Goal: Task Accomplishment & Management: Use online tool/utility

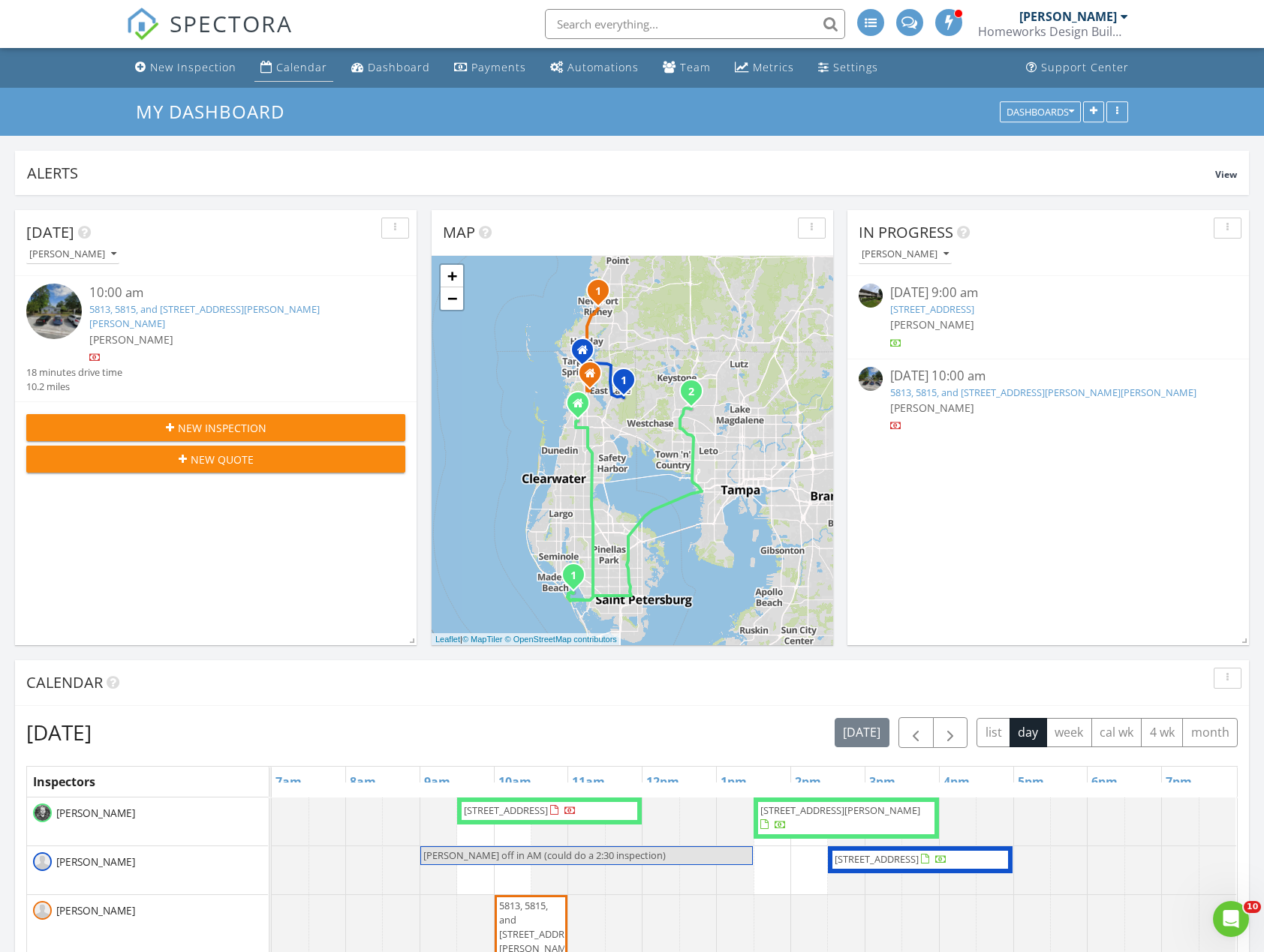
click at [310, 67] on div "Calendar" at bounding box center [302, 67] width 51 height 14
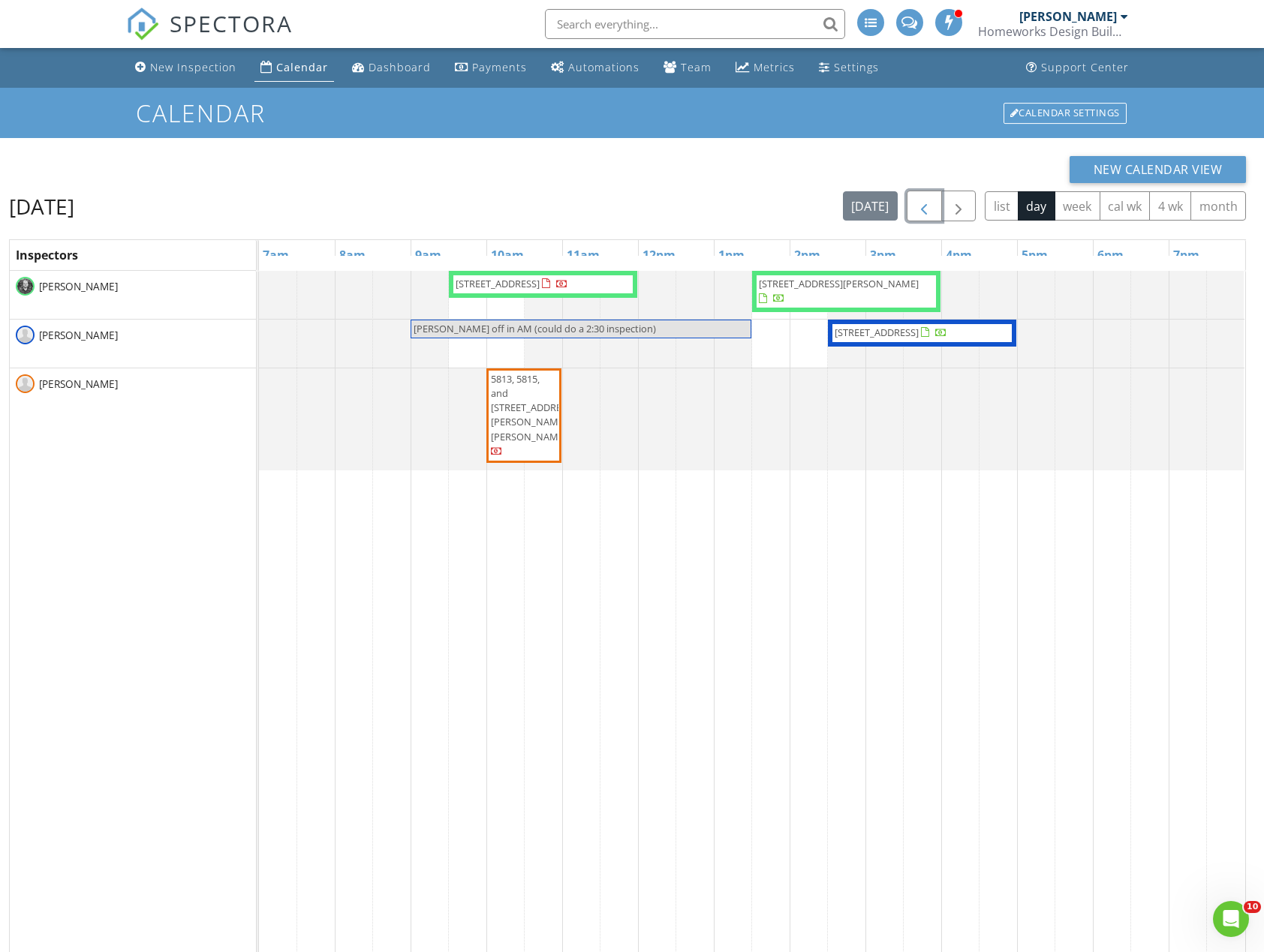
click at [920, 211] on span "button" at bounding box center [924, 206] width 18 height 18
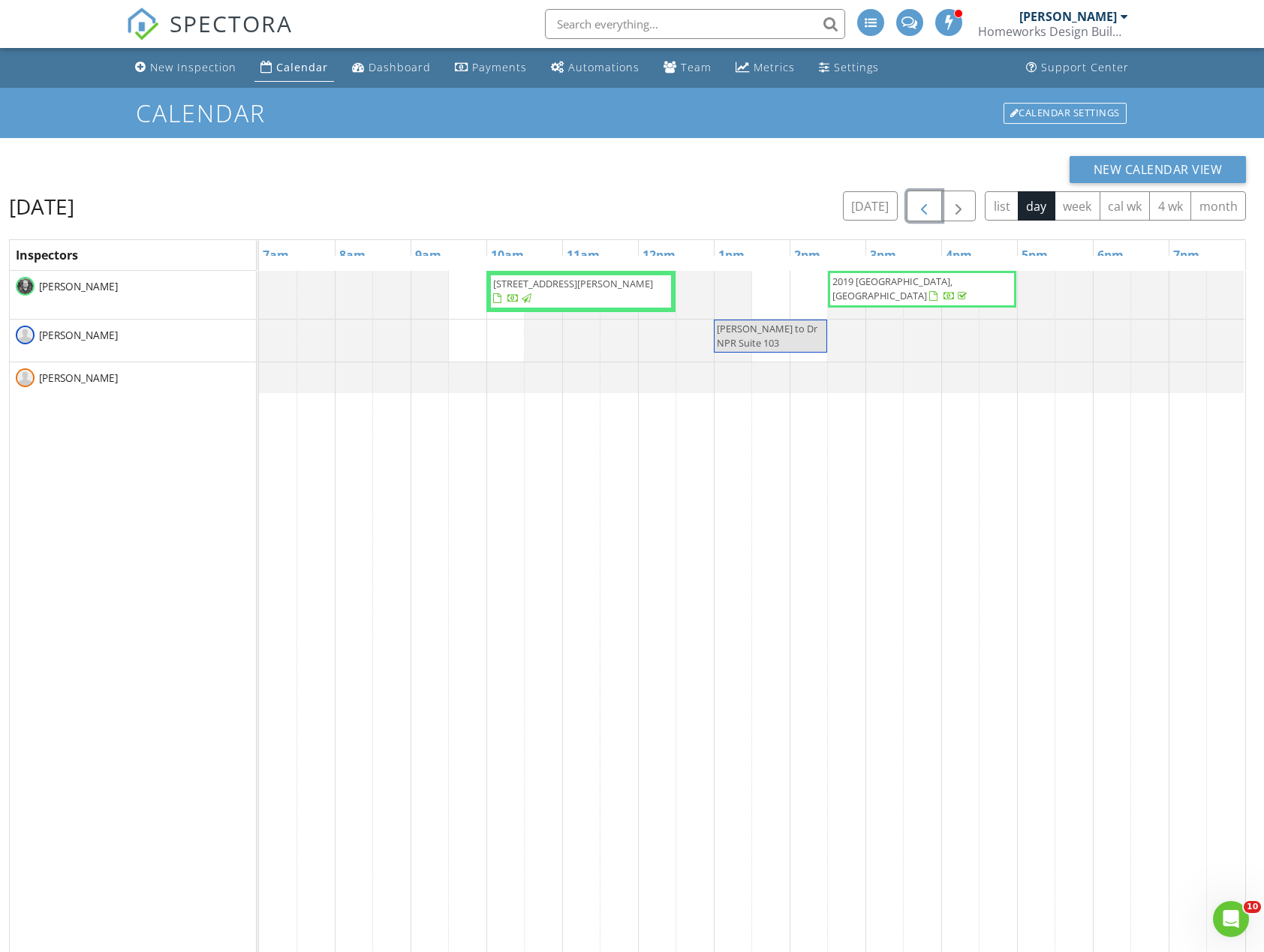
click at [920, 211] on span "button" at bounding box center [924, 206] width 18 height 18
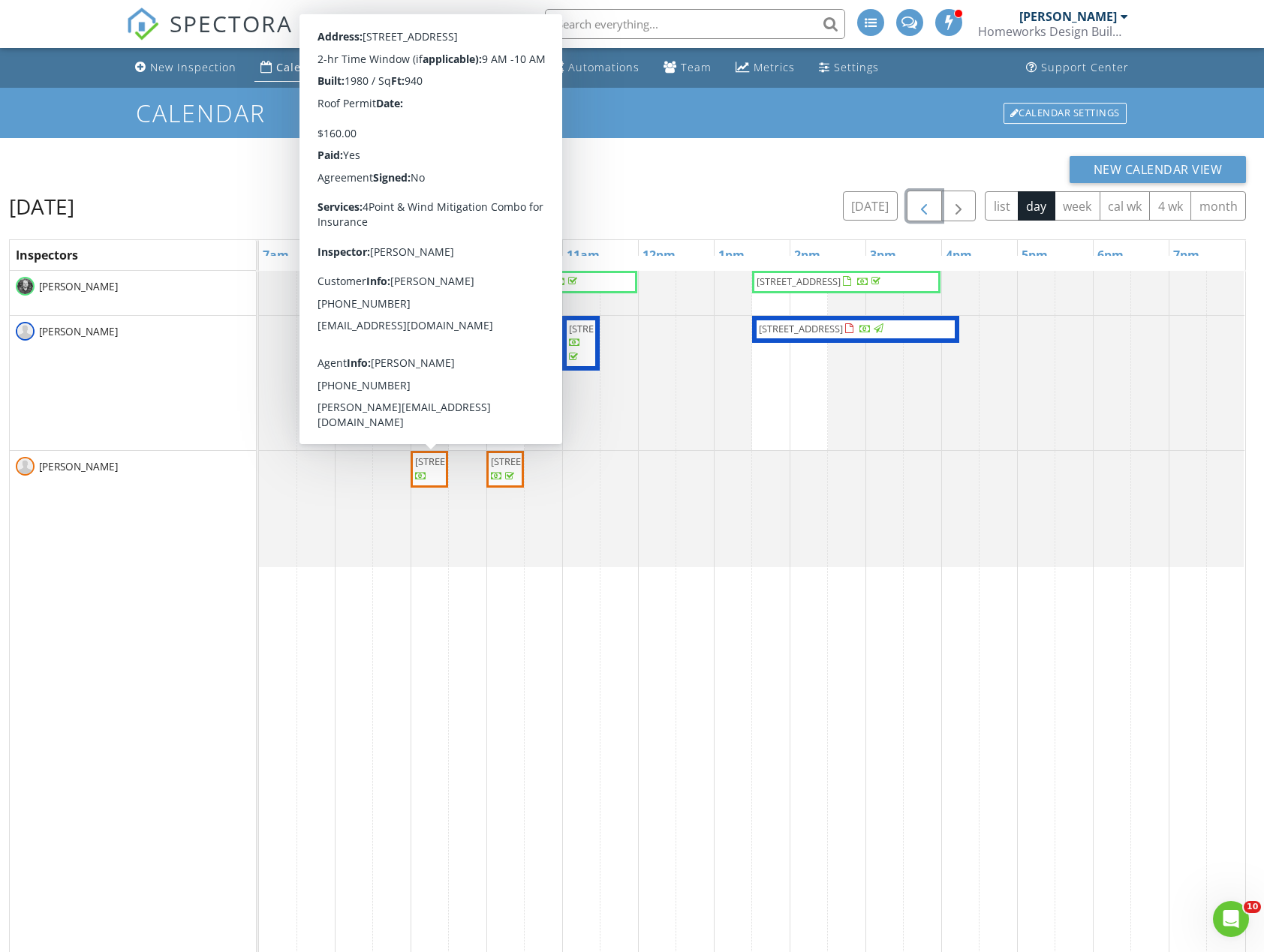
click at [427, 468] on span "3048 Eastland Blvd C-106, Clearwater 33761" at bounding box center [457, 461] width 84 height 14
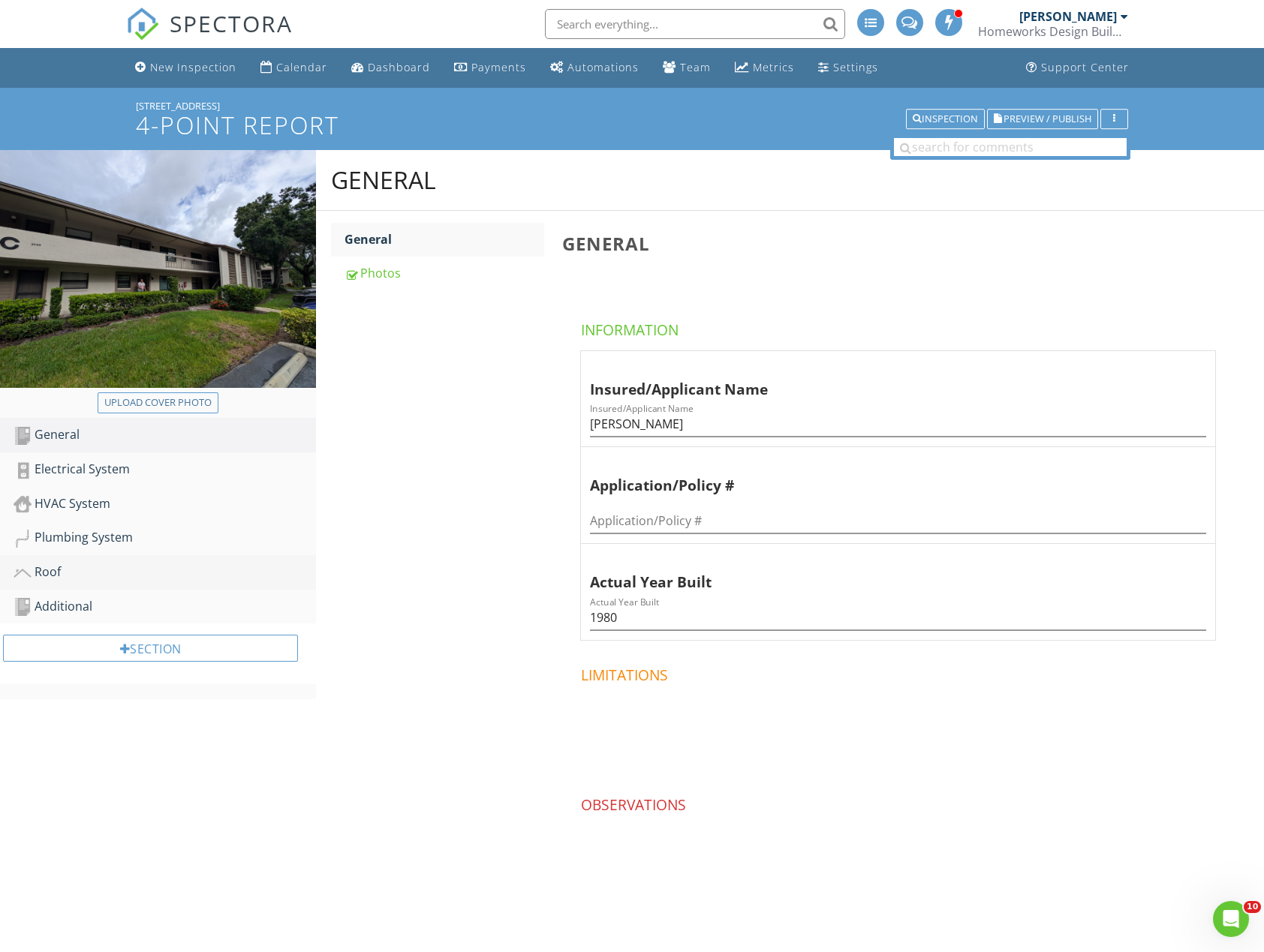
click at [79, 573] on div "Roof" at bounding box center [165, 573] width 303 height 20
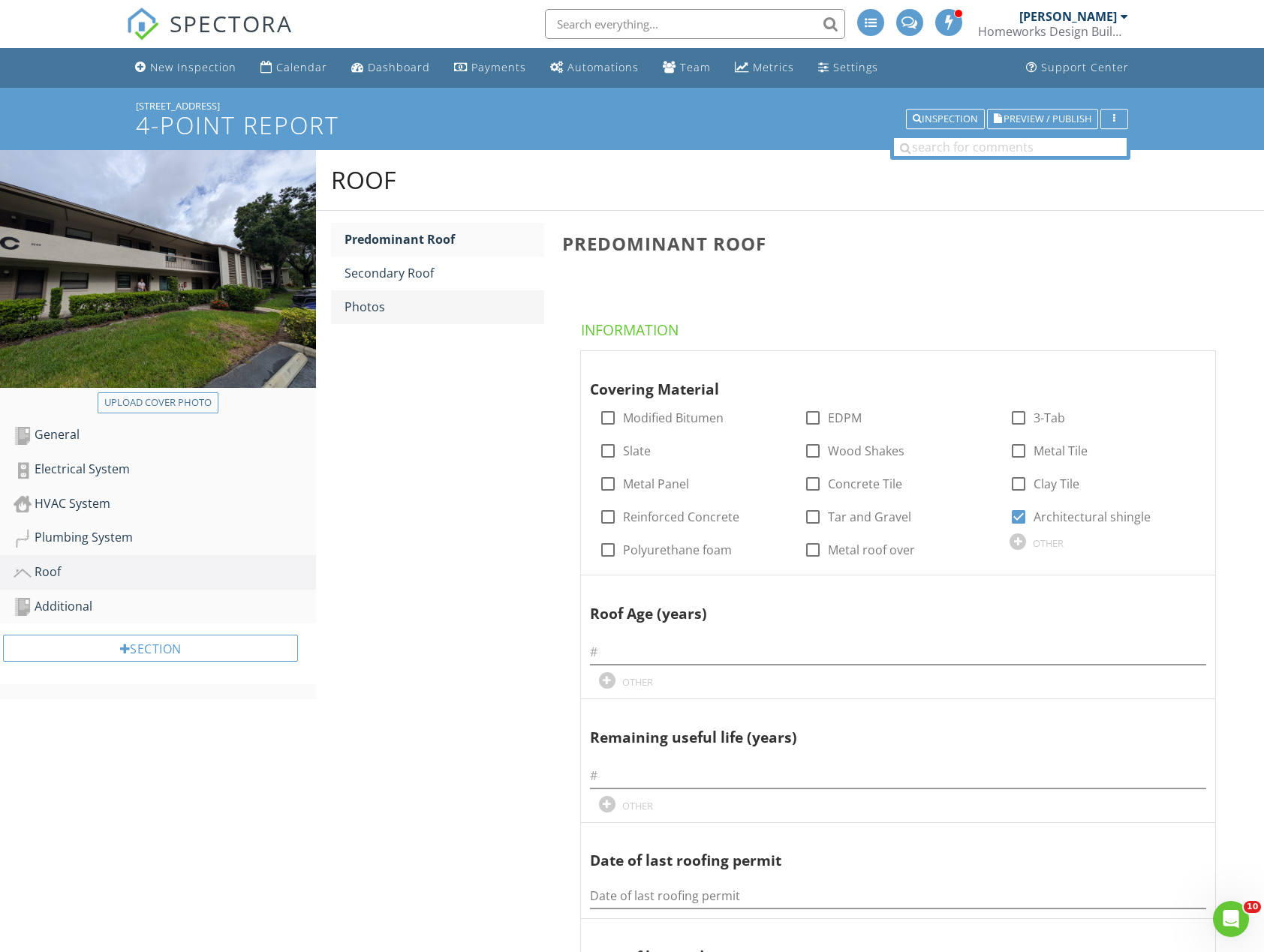
click at [384, 302] on div "Photos" at bounding box center [444, 307] width 199 height 18
